Goal: Check status

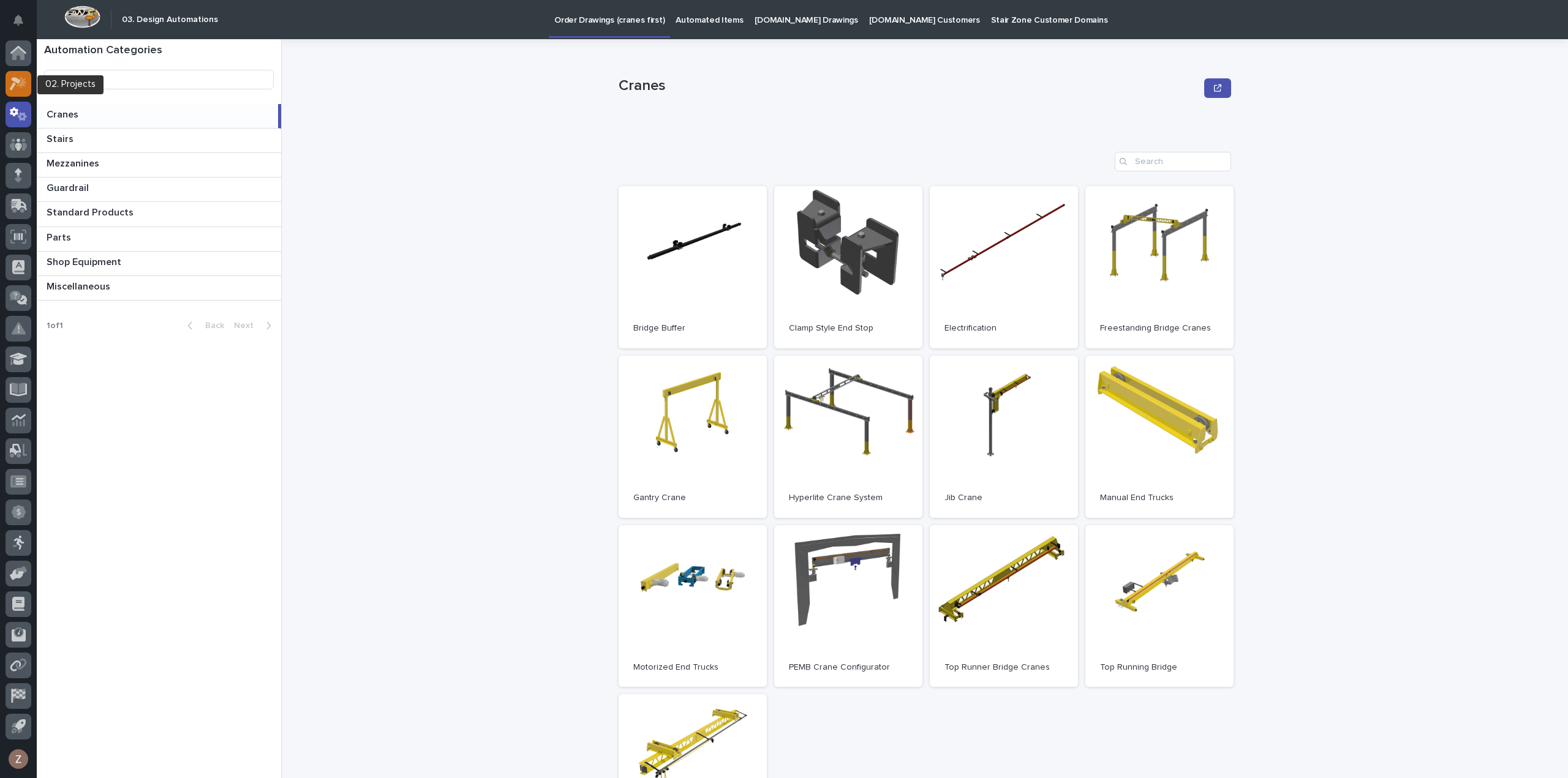
click at [18, 84] on icon at bounding box center [18, 83] width 18 height 14
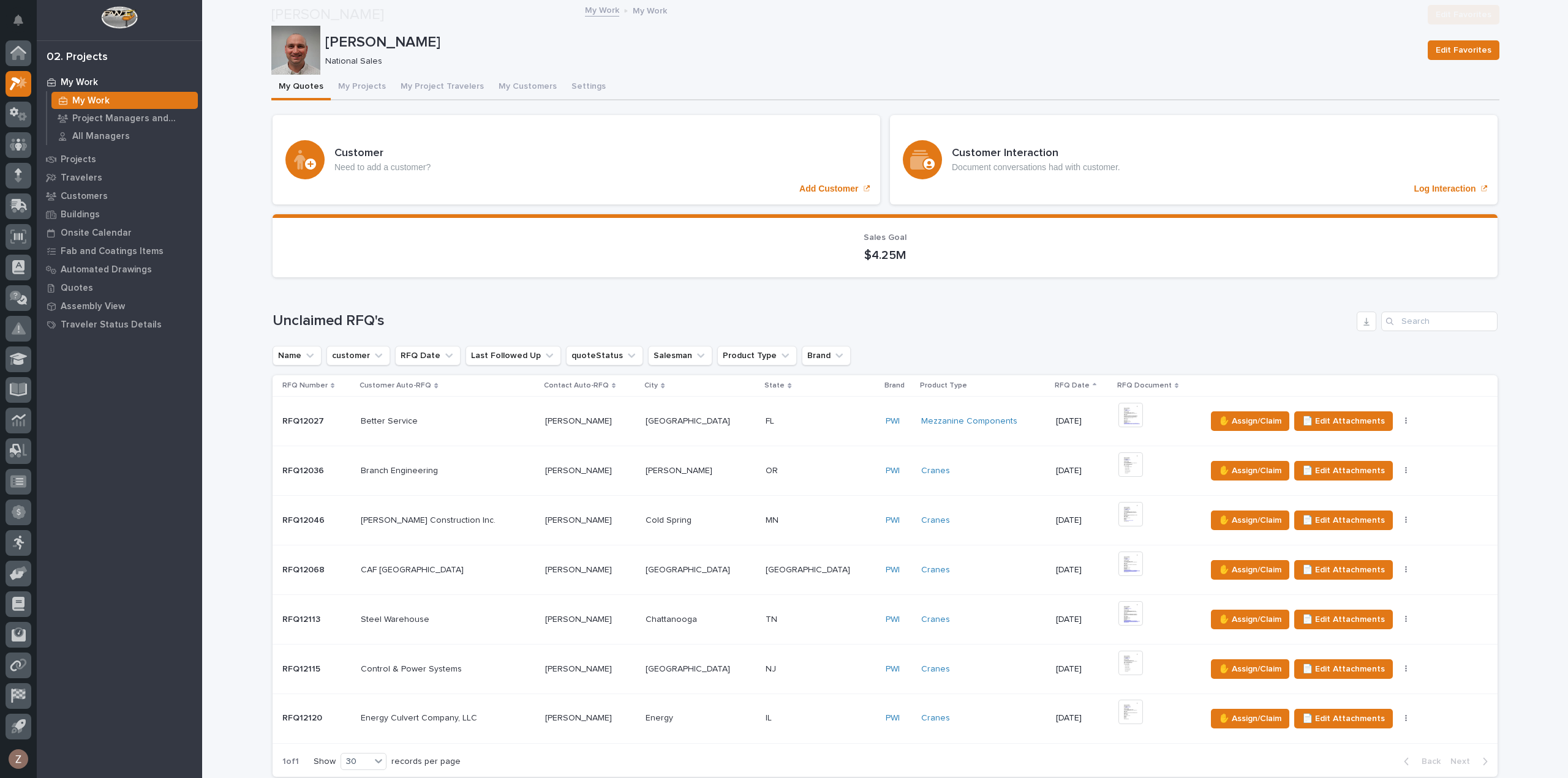
scroll to position [490, 0]
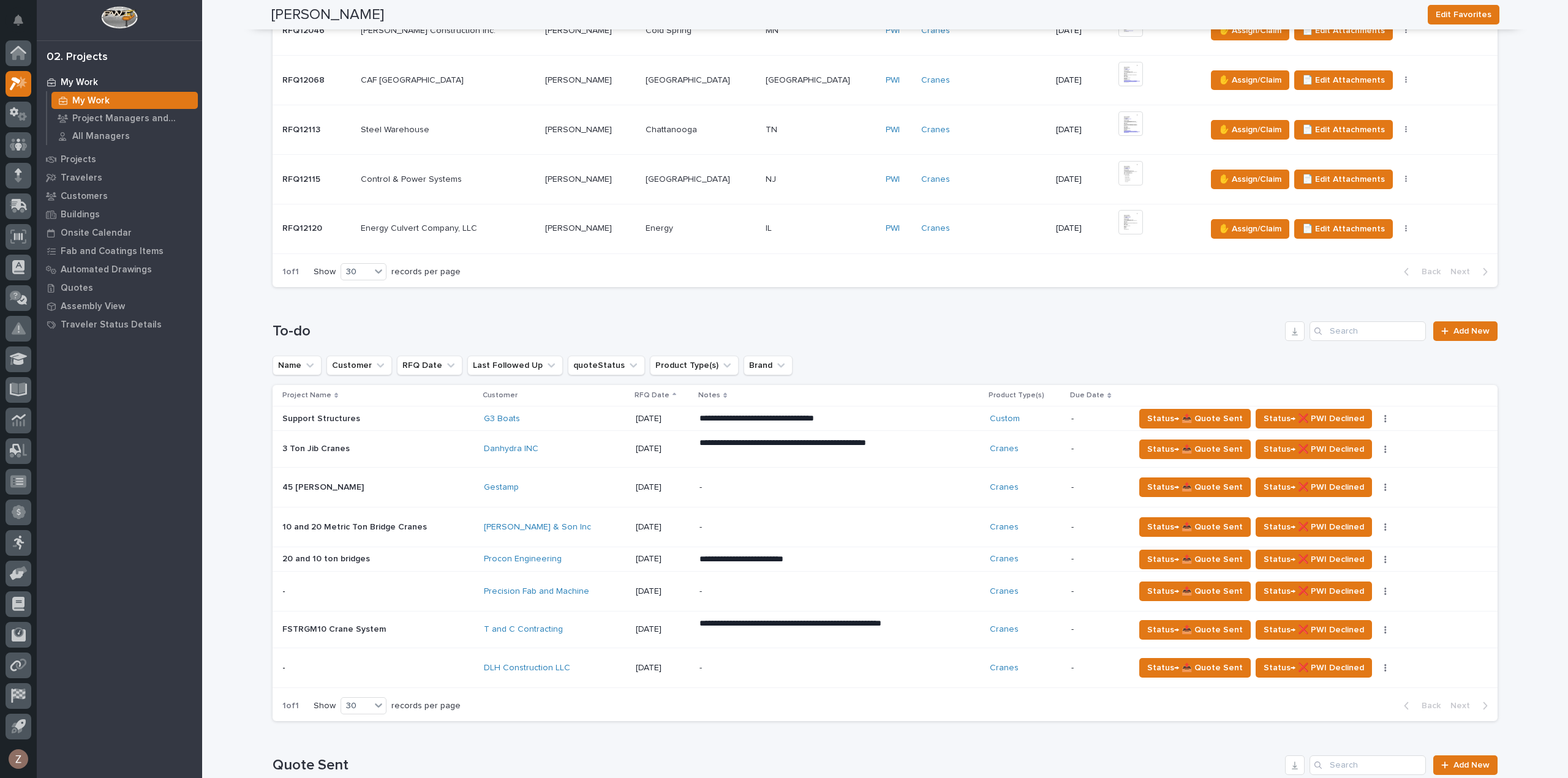
click at [936, 446] on div "**********" at bounding box center [839, 449] width 281 height 34
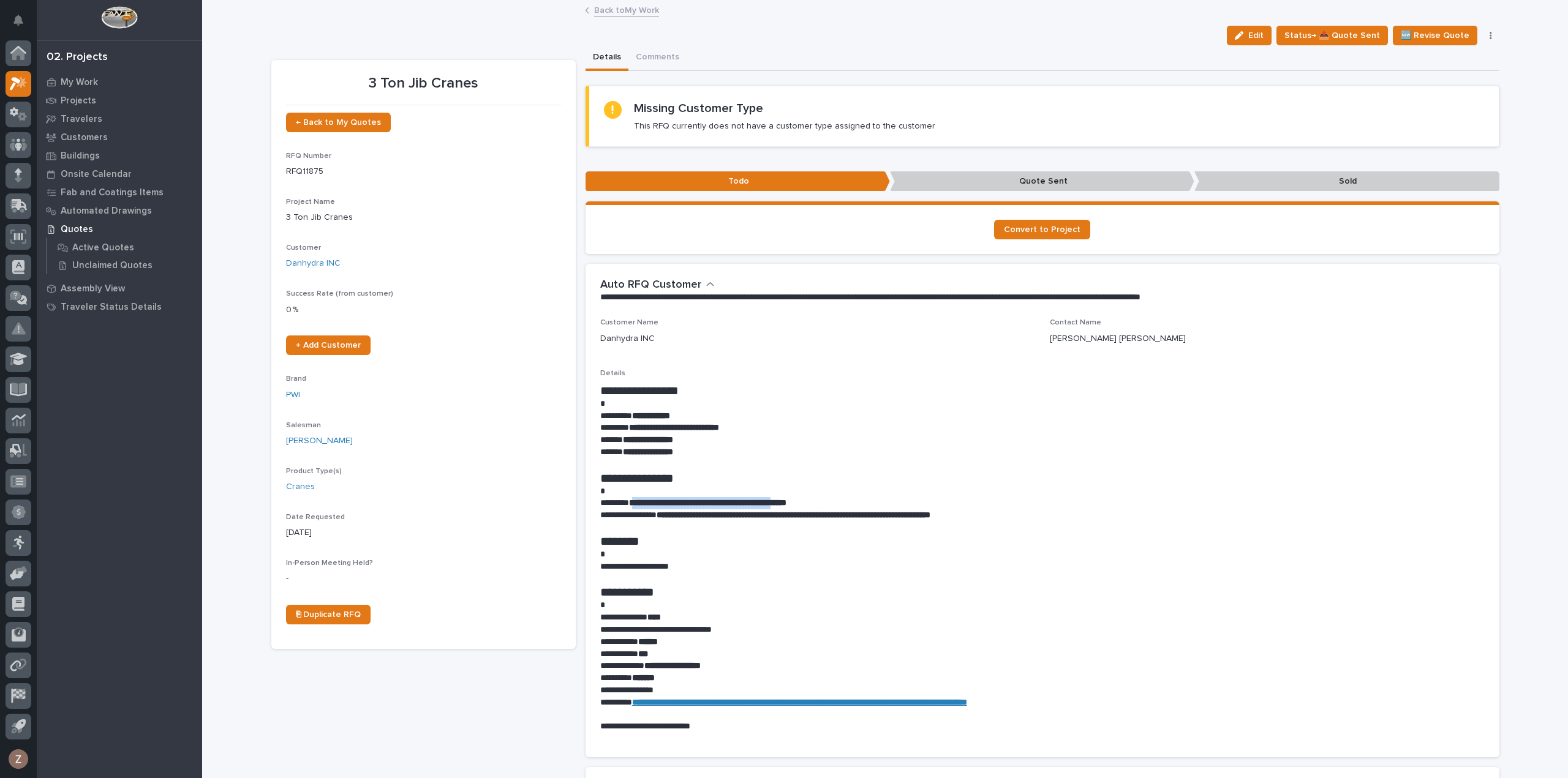
drag, startPoint x: 819, startPoint y: 502, endPoint x: 633, endPoint y: 505, distance: 186.0
click at [633, 505] on strong "**********" at bounding box center [707, 503] width 157 height 9
drag, startPoint x: 642, startPoint y: 502, endPoint x: 638, endPoint y: 489, distance: 13.6
click at [643, 488] on p at bounding box center [1042, 491] width 884 height 13
drag, startPoint x: 630, startPoint y: 504, endPoint x: 817, endPoint y: 502, distance: 187.0
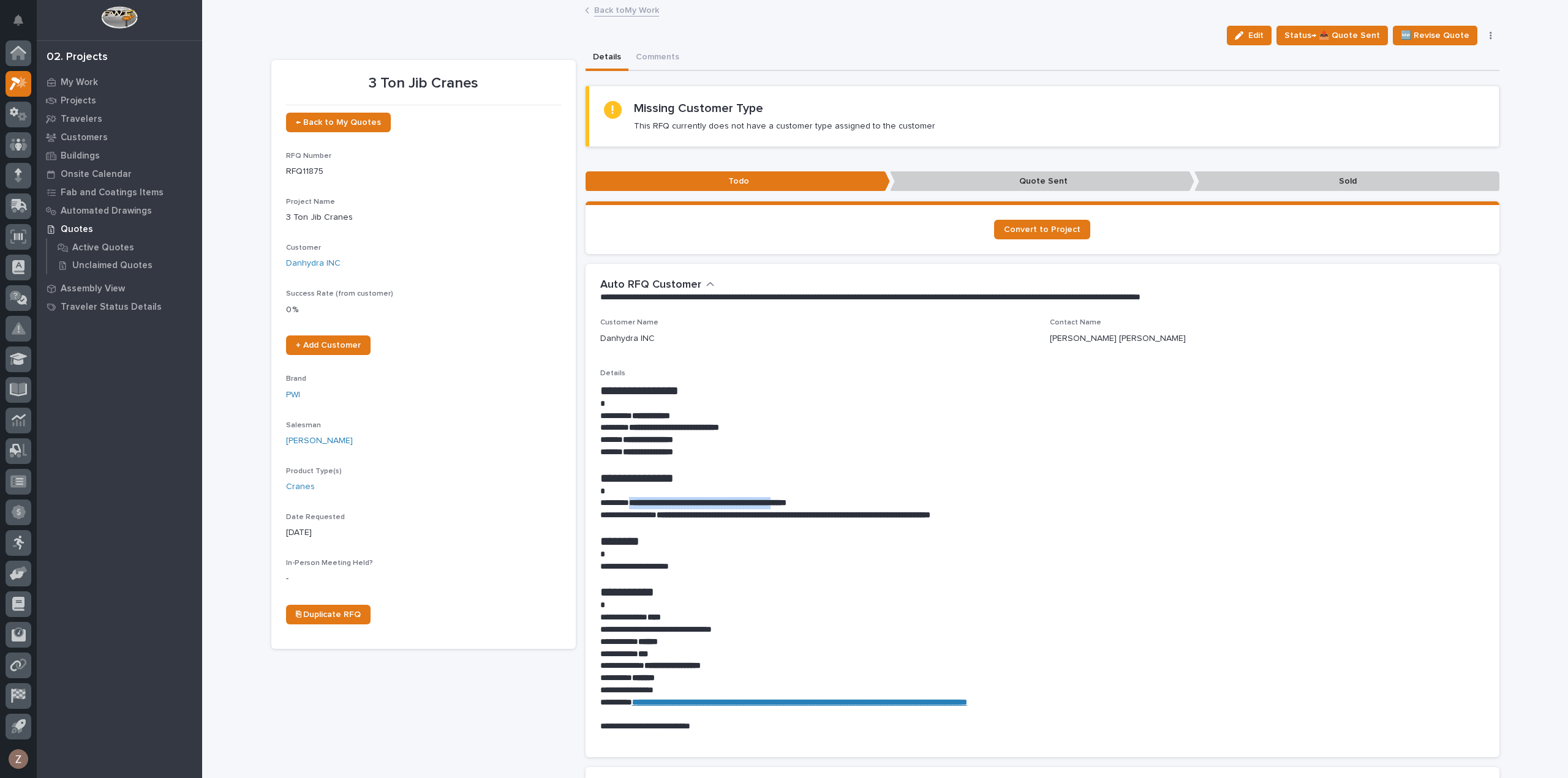
click at [786, 502] on strong "**********" at bounding box center [707, 503] width 157 height 9
copy strong "**********"
click at [610, 8] on link "Back to My Work" at bounding box center [627, 9] width 65 height 14
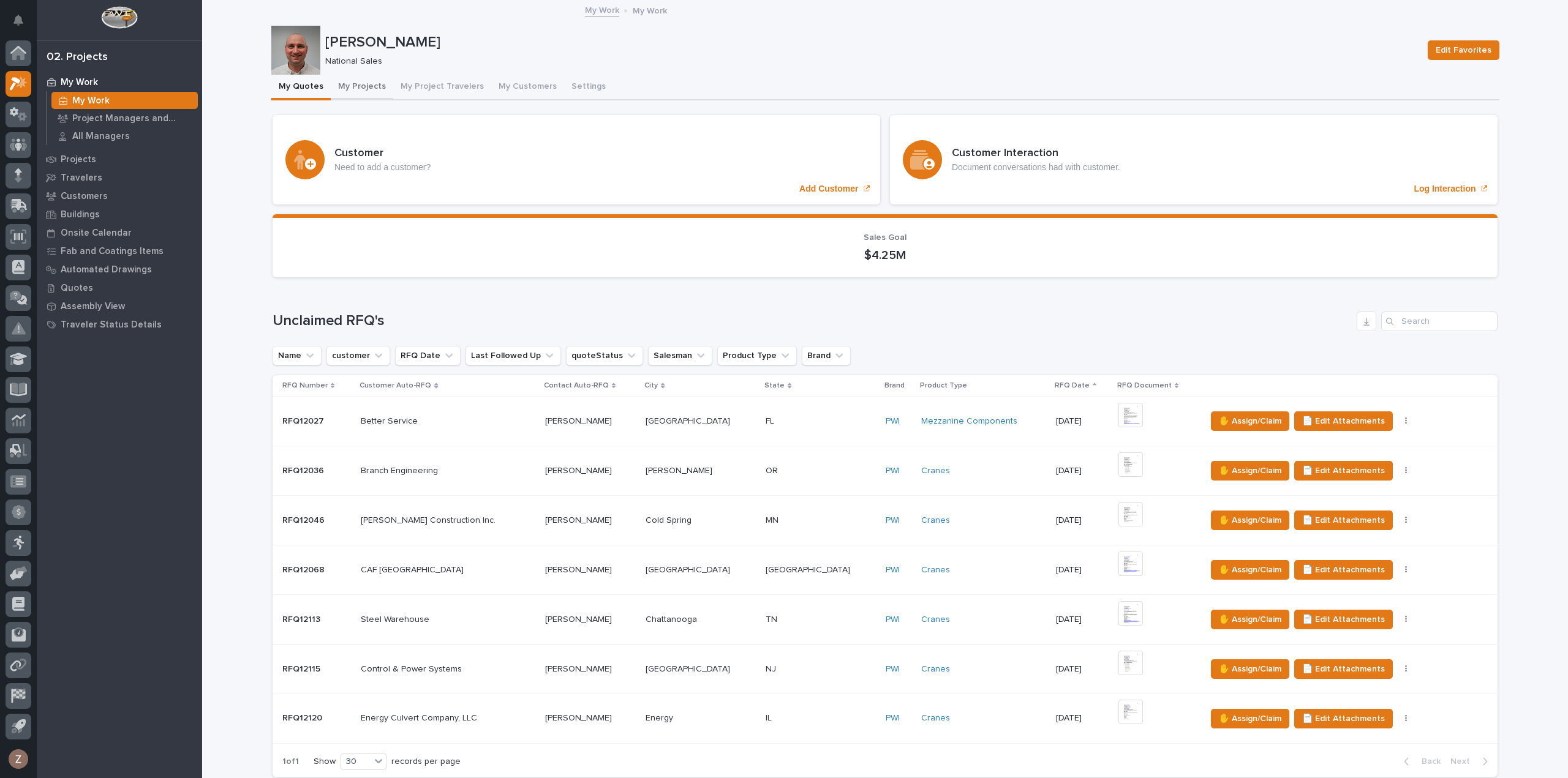
click at [361, 85] on button "My Projects" at bounding box center [362, 87] width 63 height 26
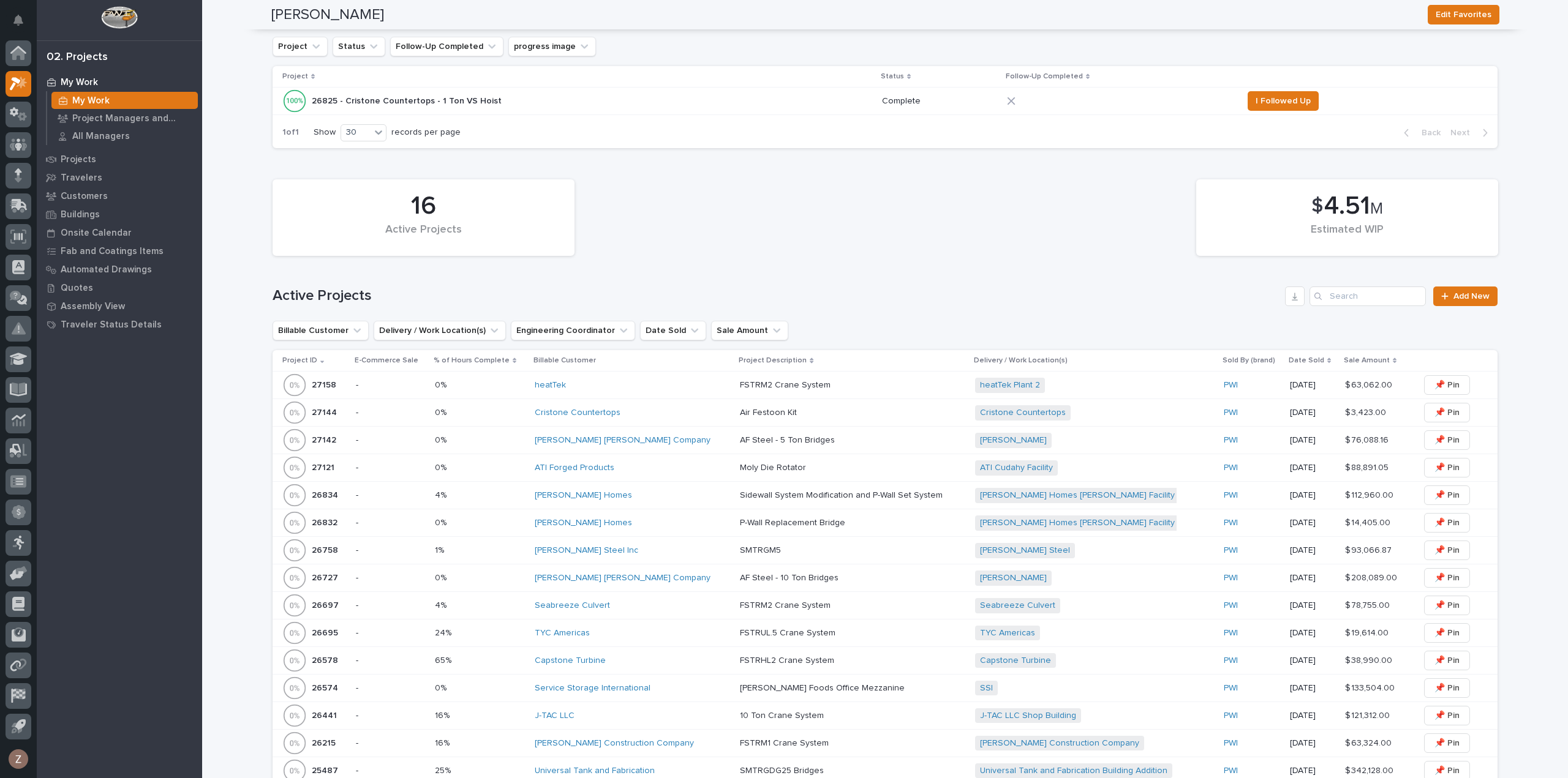
scroll to position [550, 0]
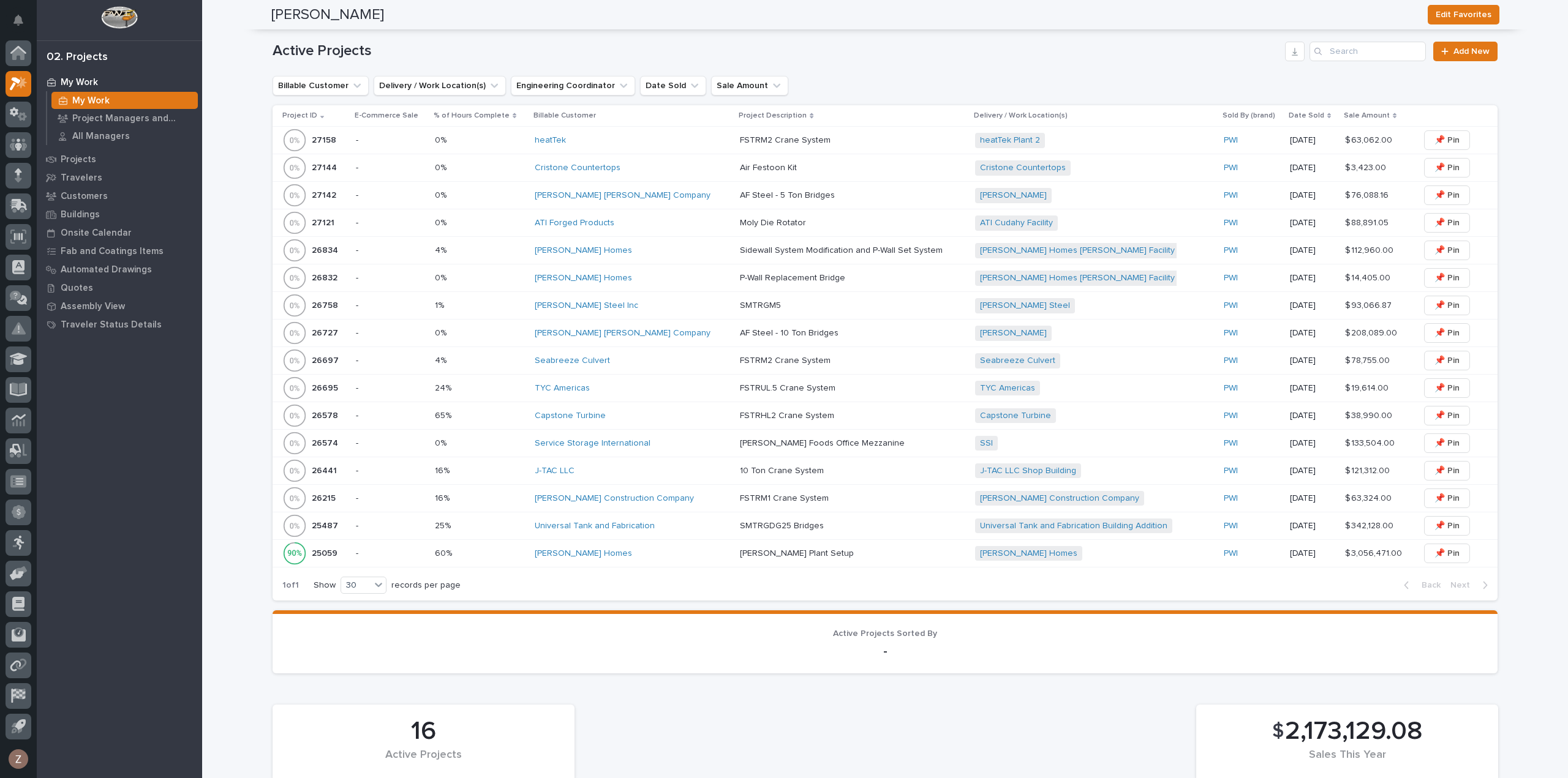
click at [857, 434] on div "[PERSON_NAME] Foods Office Mezzanine [PERSON_NAME] Foods Office Mezzanine" at bounding box center [852, 443] width 225 height 20
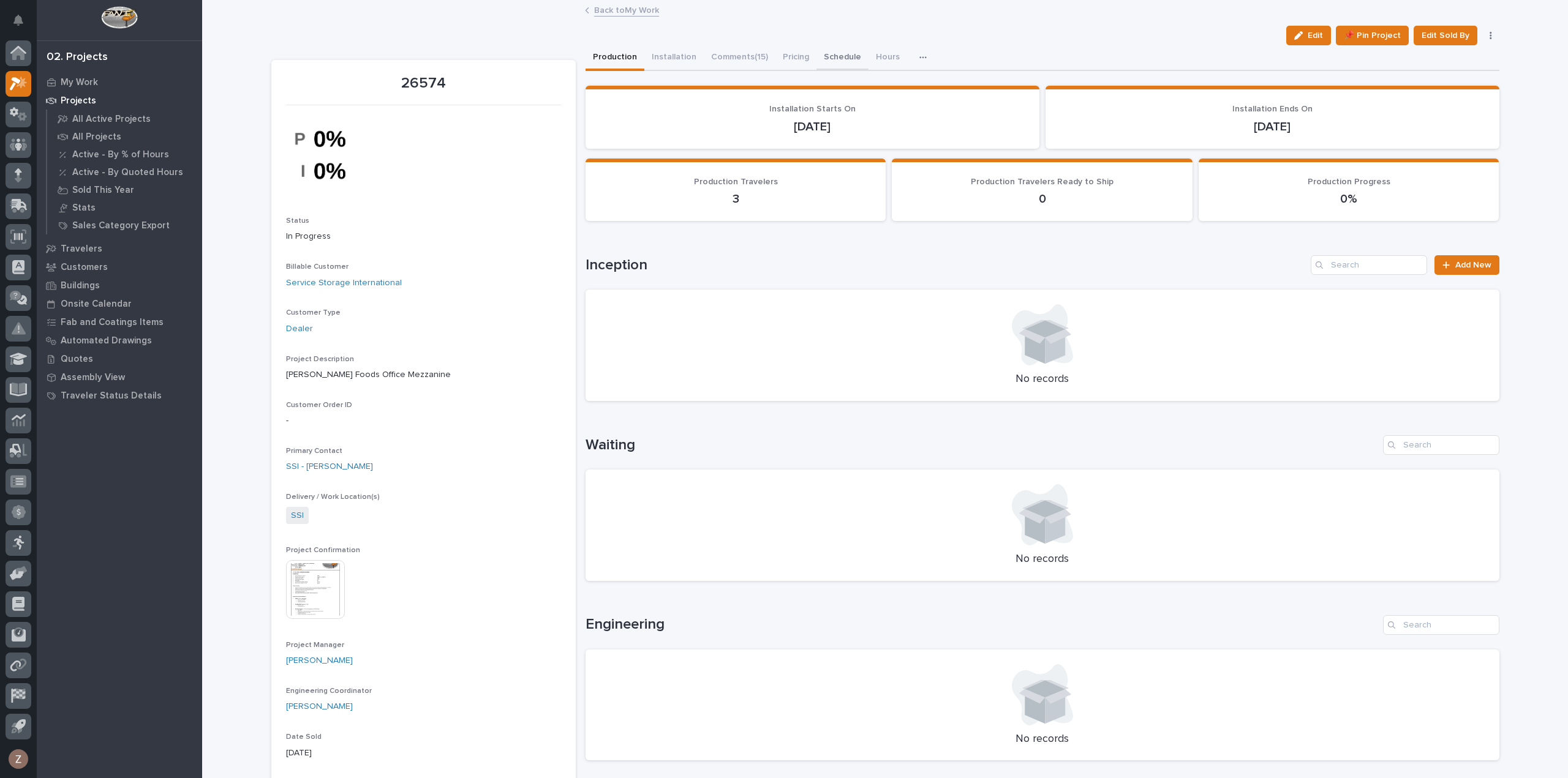
click at [846, 55] on button "Schedule" at bounding box center [842, 58] width 52 height 26
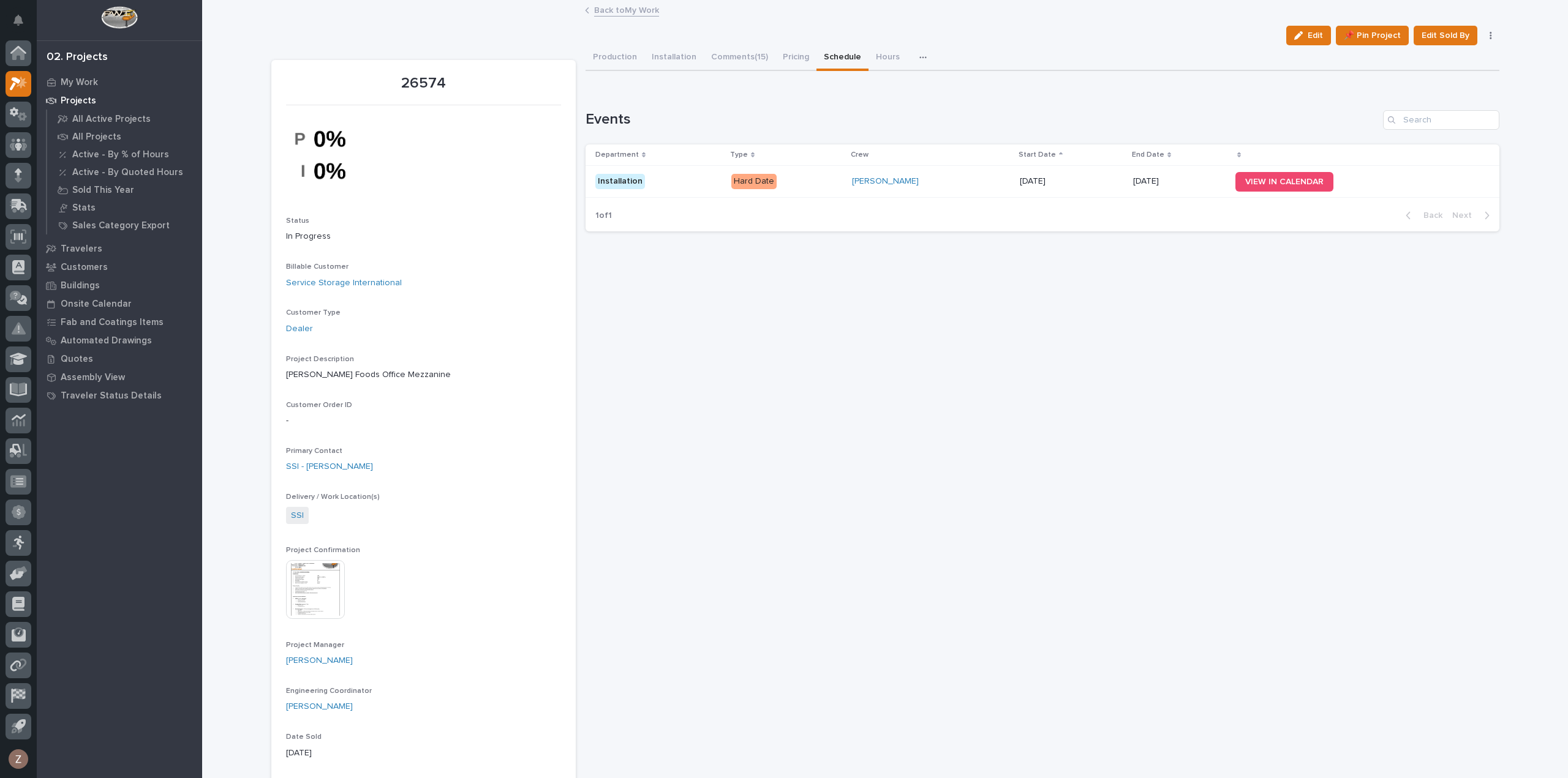
click at [919, 53] on div "button" at bounding box center [925, 58] width 13 height 9
click at [921, 51] on button "button" at bounding box center [925, 57] width 27 height 24
click at [610, 59] on button "Production" at bounding box center [615, 58] width 59 height 26
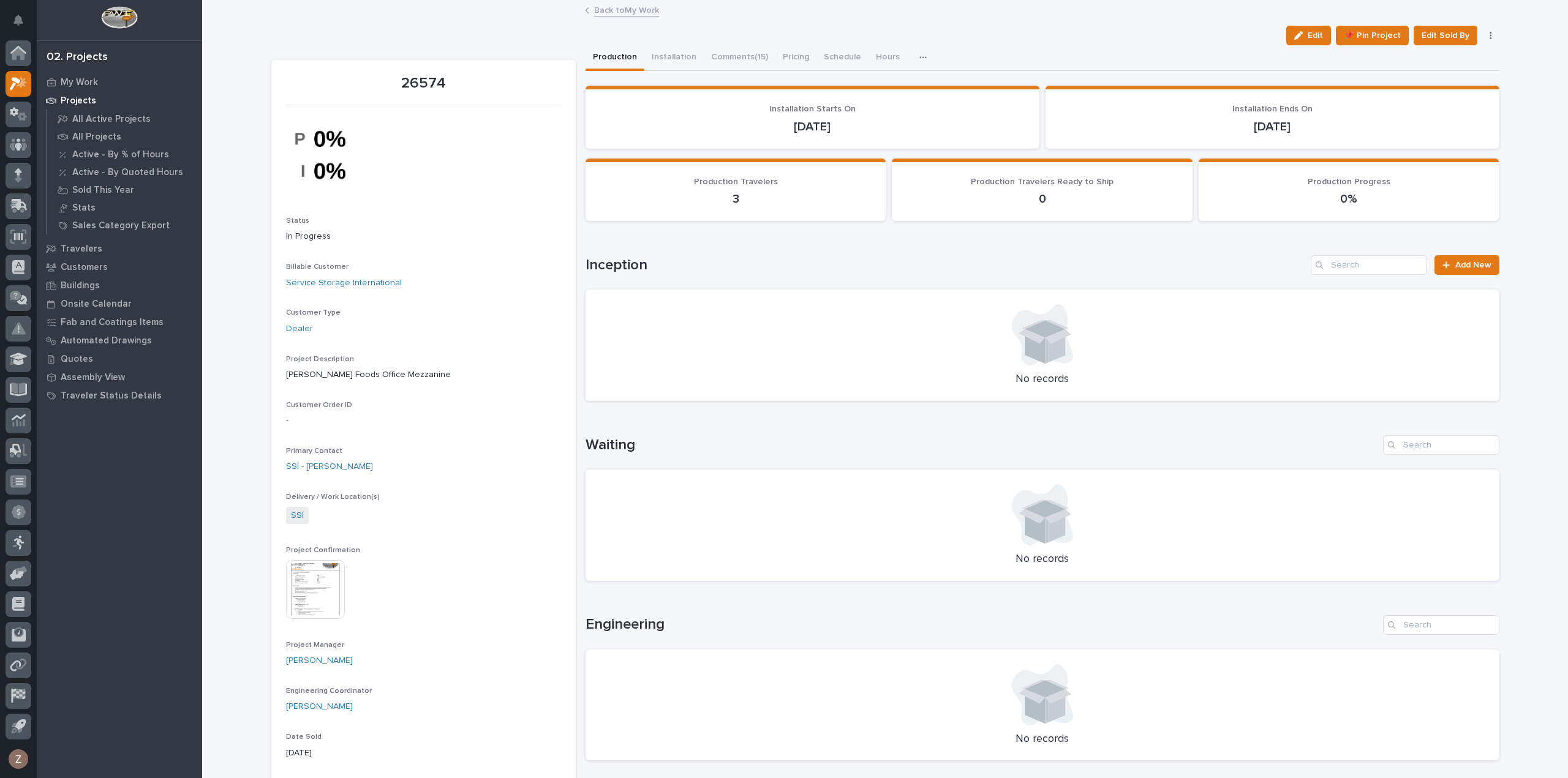
scroll to position [490, 0]
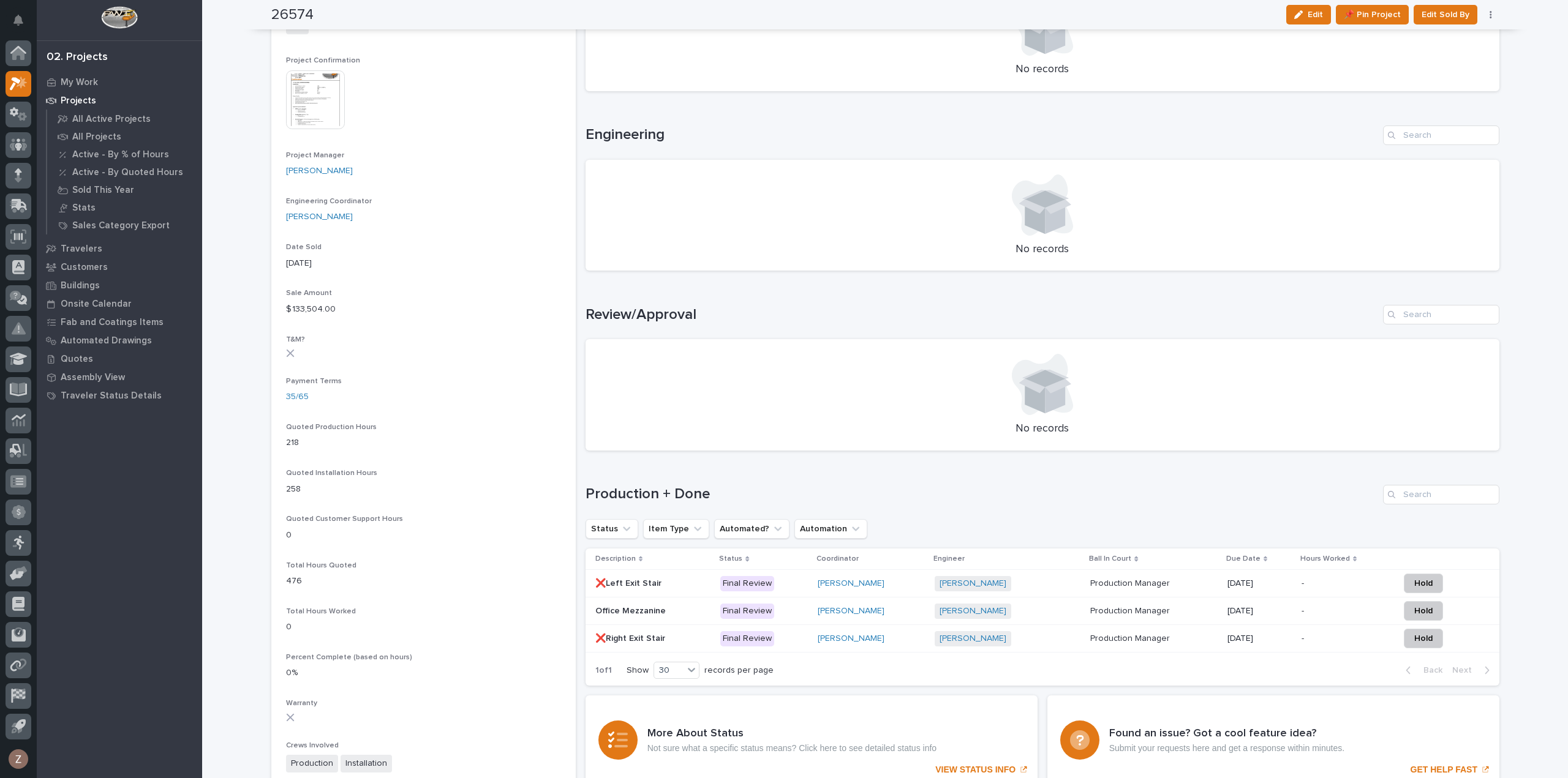
click at [1058, 612] on div "[PERSON_NAME] + 0" at bounding box center [1007, 611] width 146 height 16
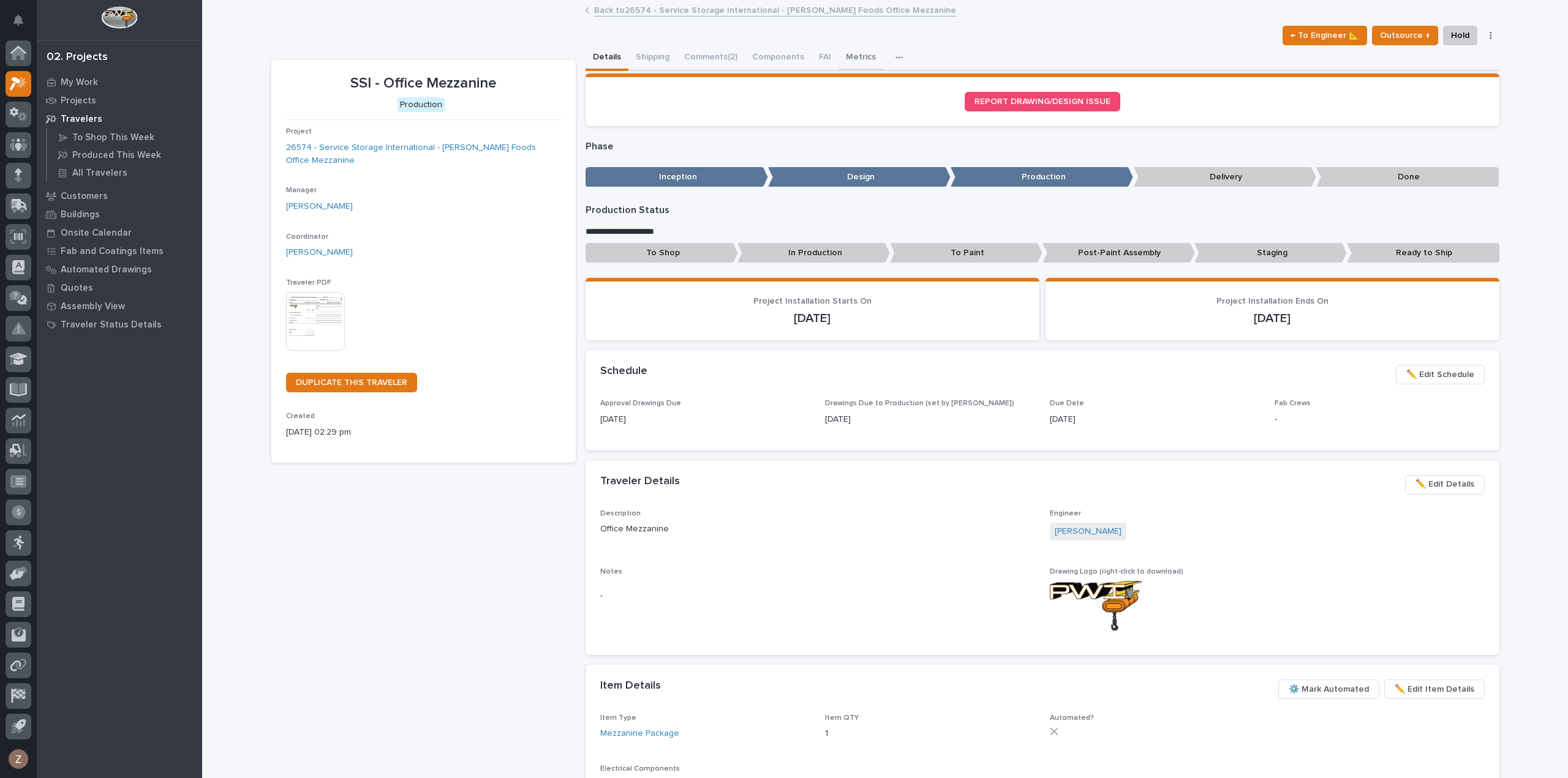
click at [851, 52] on button "Metrics" at bounding box center [861, 58] width 45 height 26
